Goal: Communication & Community: Answer question/provide support

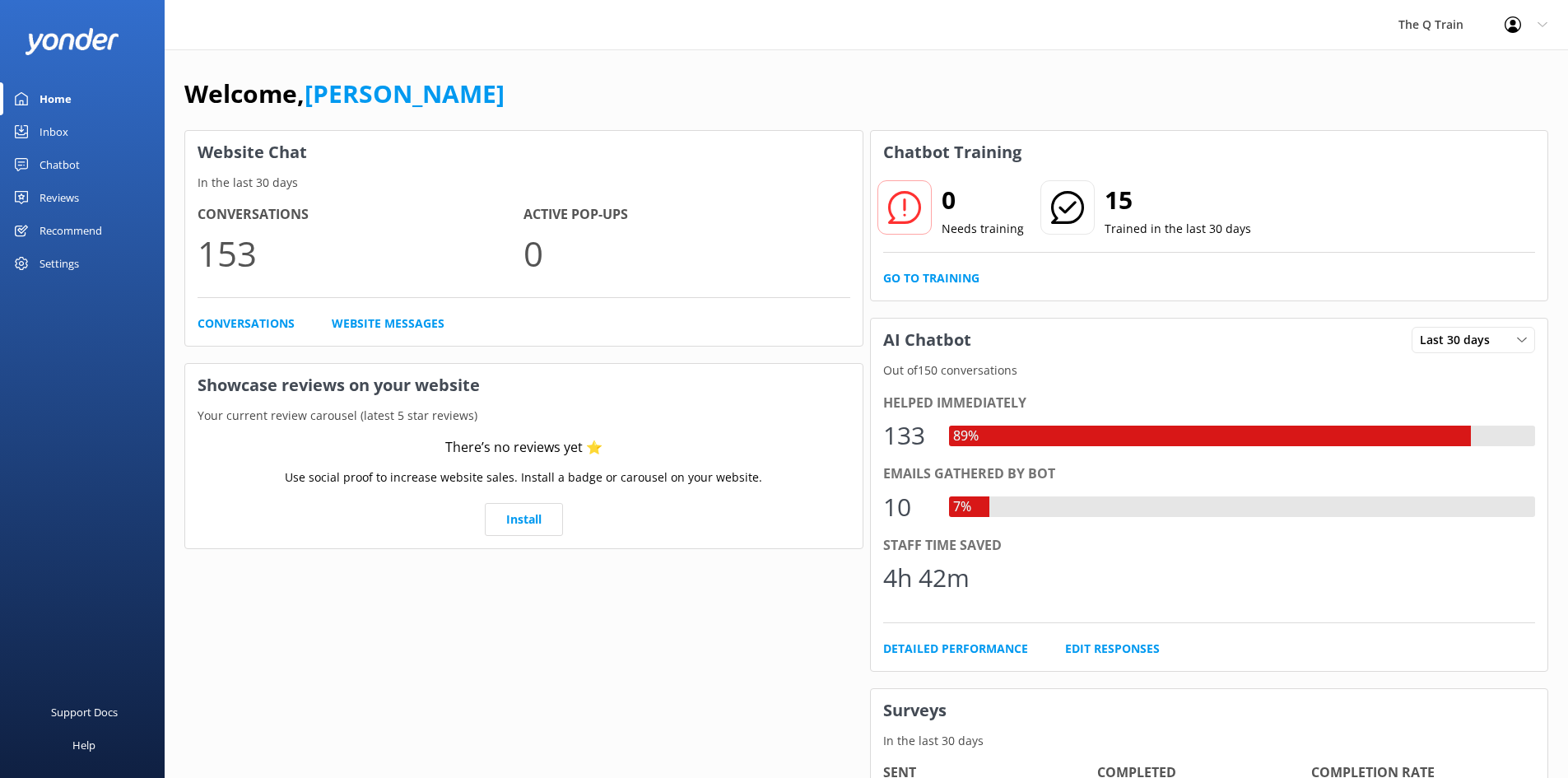
click at [45, 135] on div "Inbox" at bounding box center [54, 132] width 29 height 33
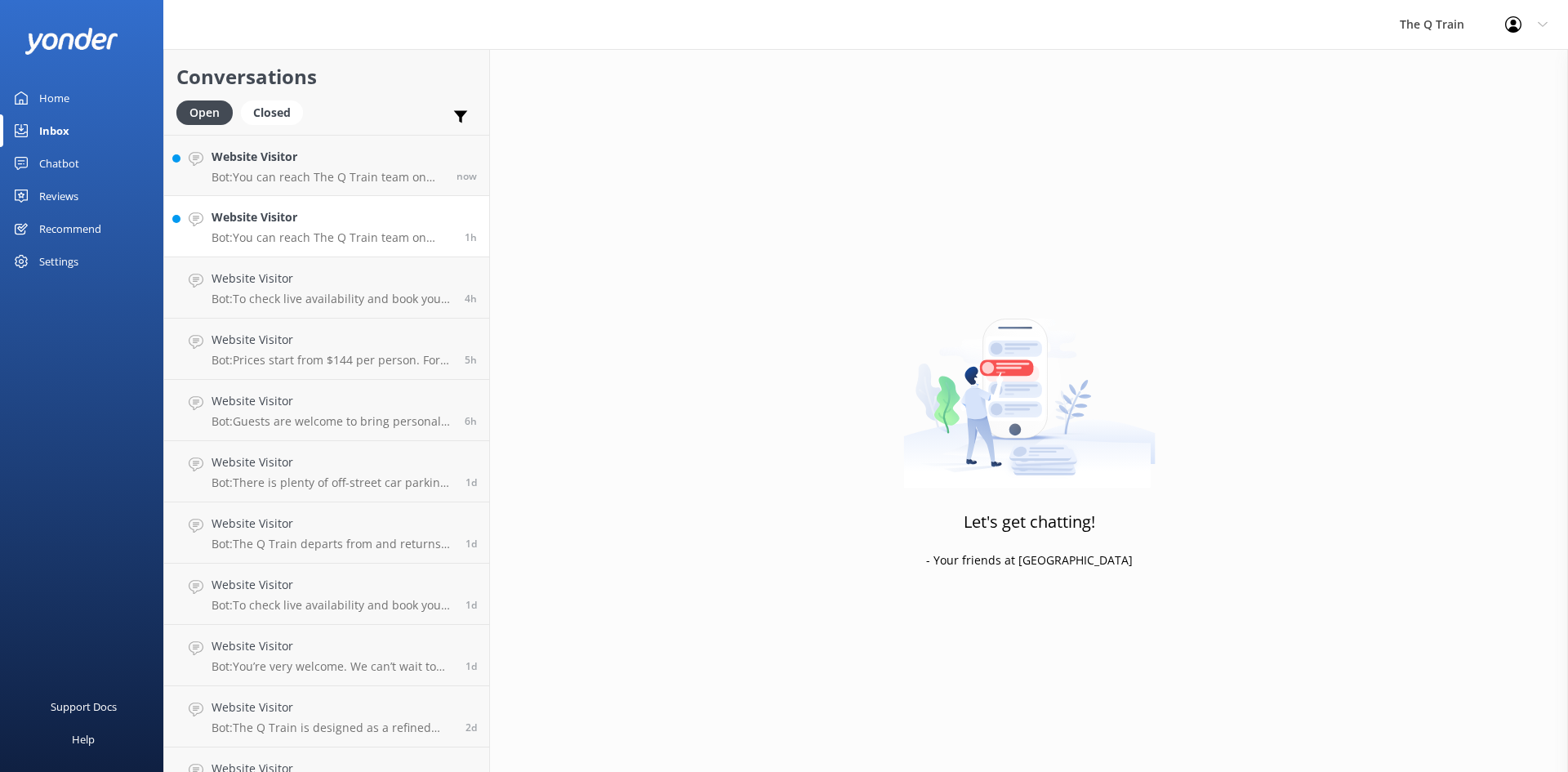
click at [260, 226] on h4 "Website Visitor" at bounding box center [331, 217] width 241 height 18
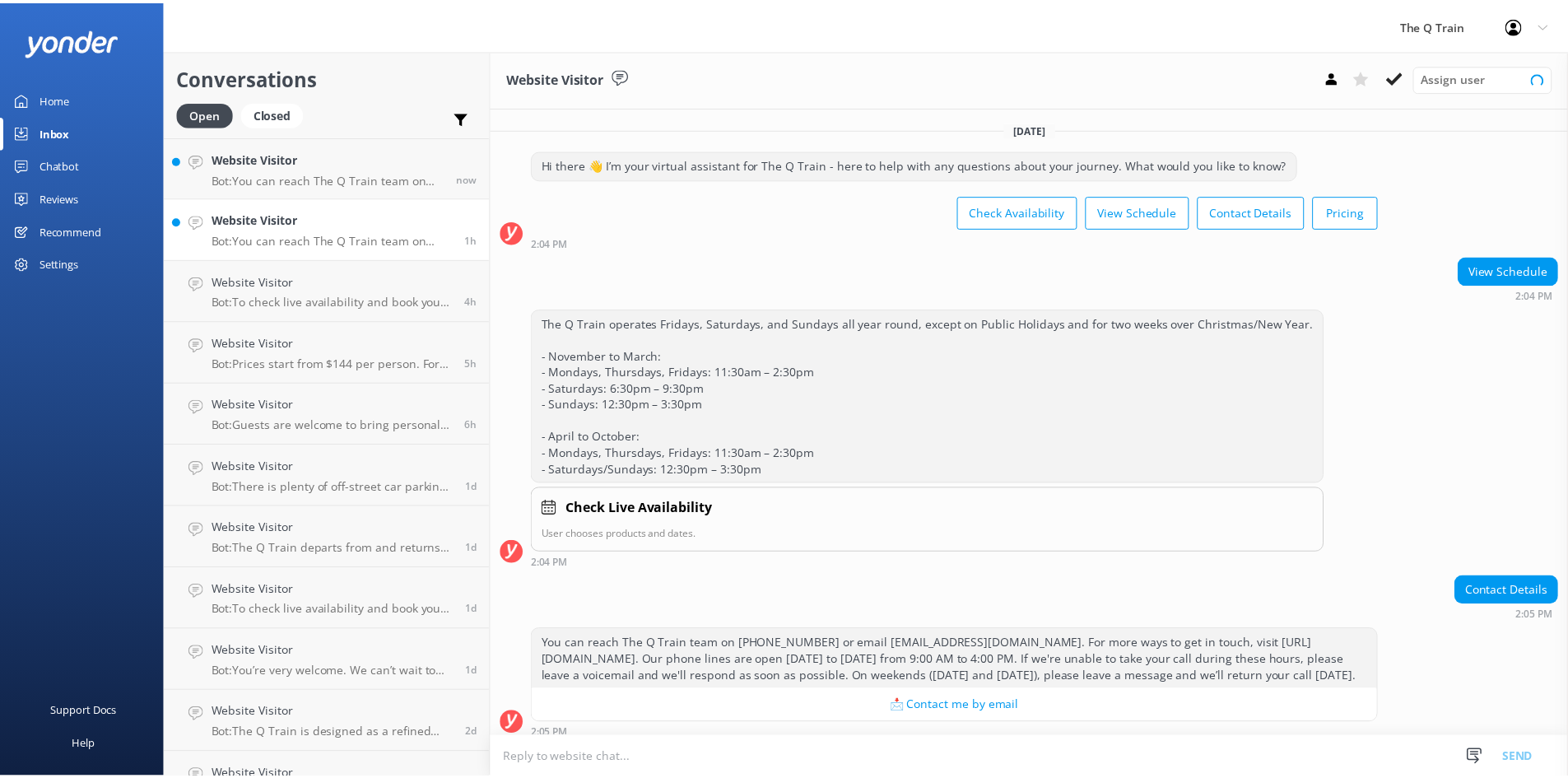
scroll to position [27, 0]
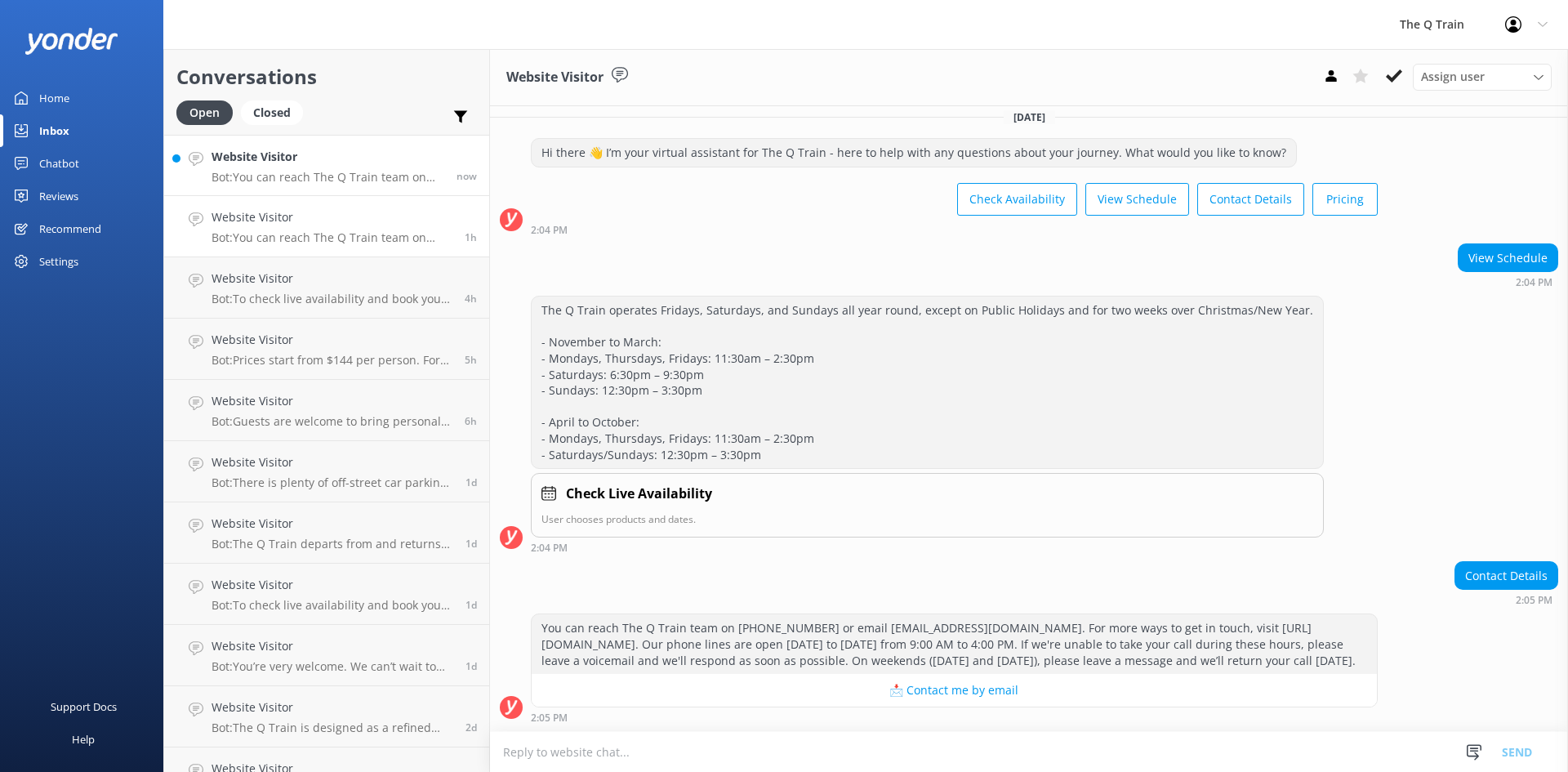
click at [296, 160] on h4 "Website Visitor" at bounding box center [328, 157] width 233 height 18
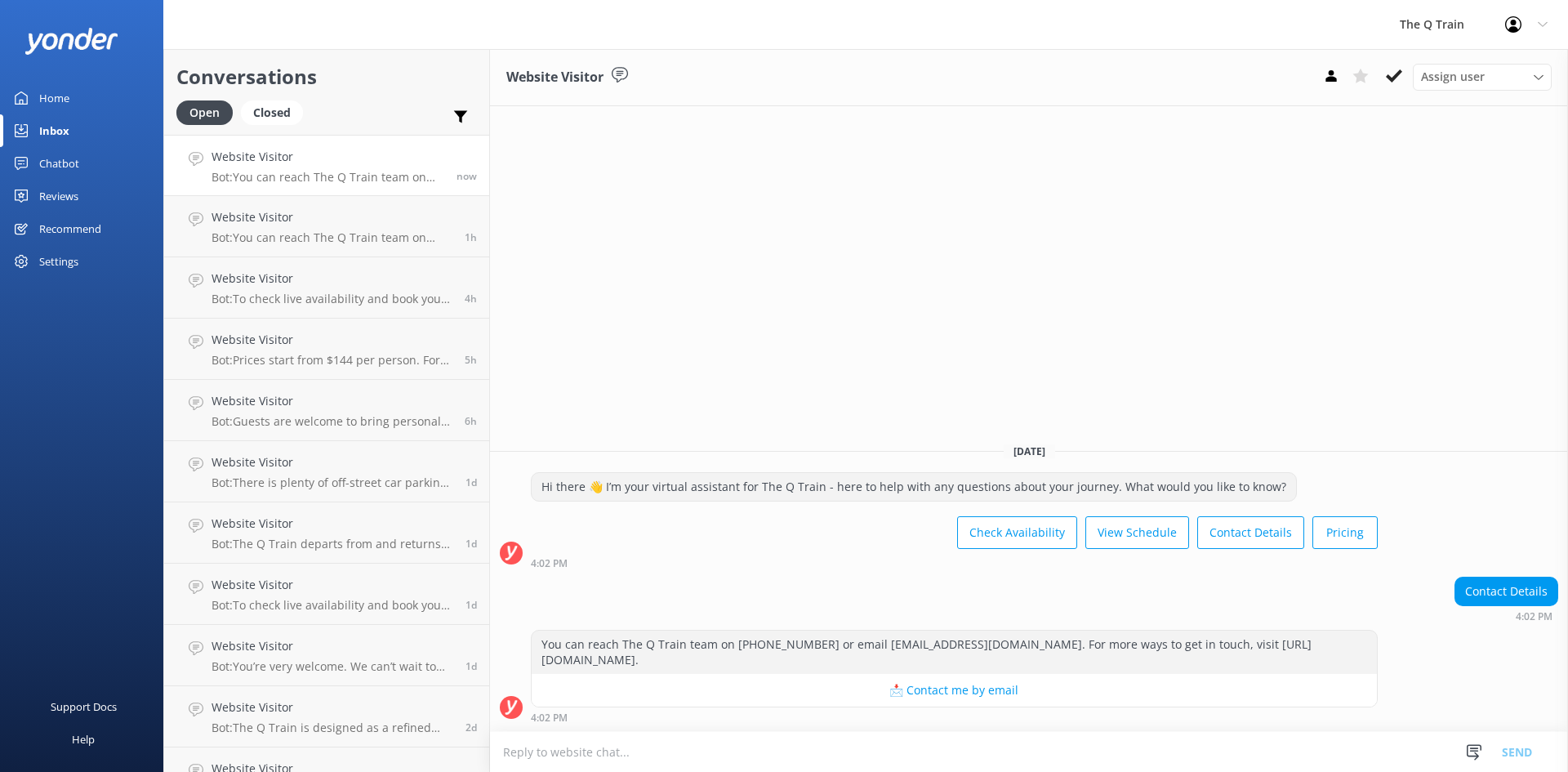
click at [58, 100] on div "Home" at bounding box center [54, 98] width 30 height 33
